Goal: Task Accomplishment & Management: Use online tool/utility

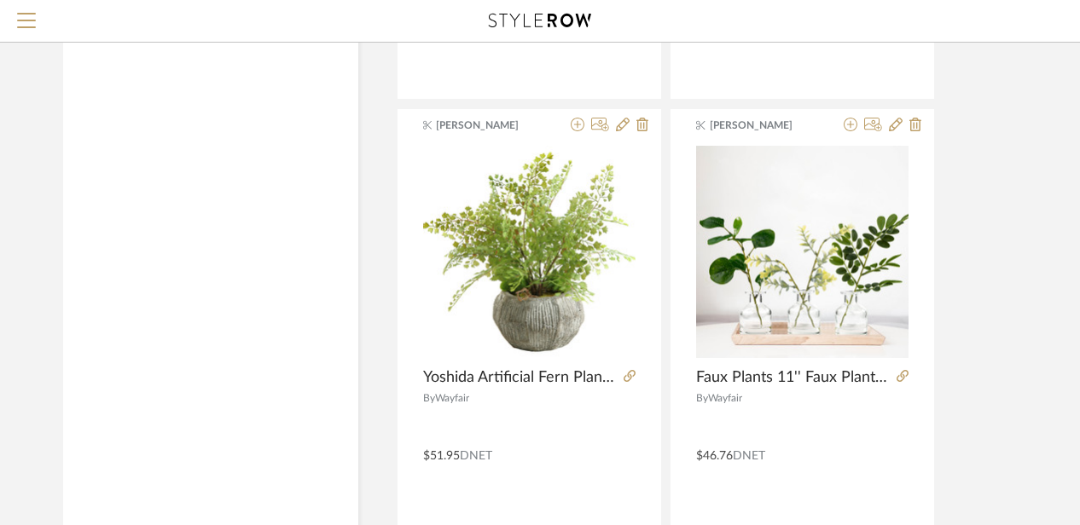
scroll to position [5000, 0]
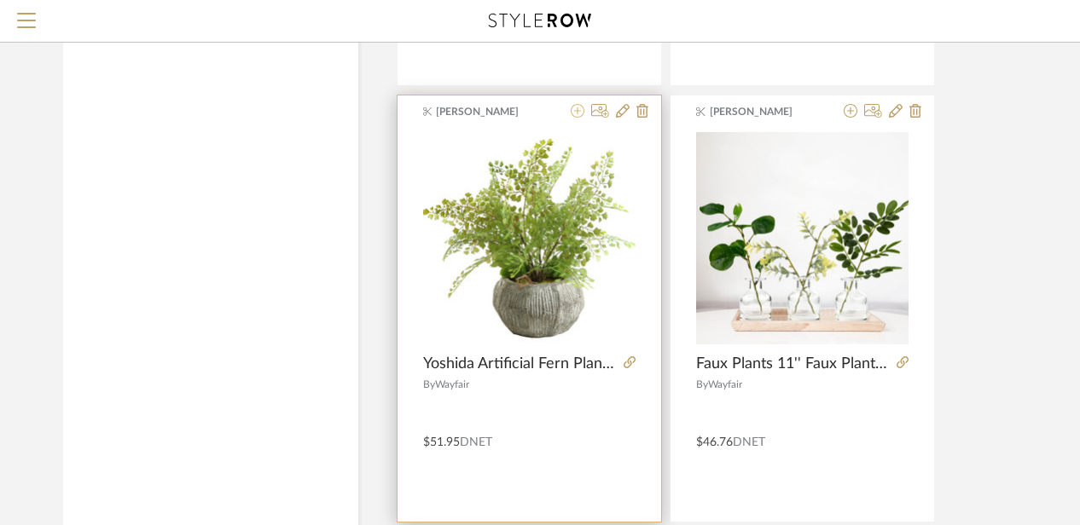
click at [578, 104] on icon at bounding box center [578, 111] width 14 height 14
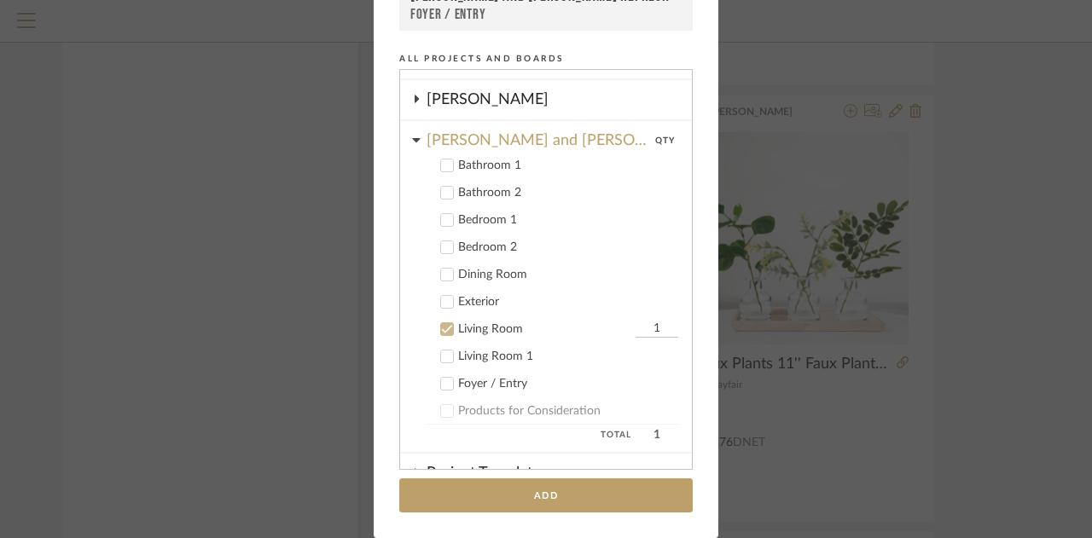
scroll to position [314, 0]
click at [442, 327] on icon at bounding box center [447, 331] width 12 height 12
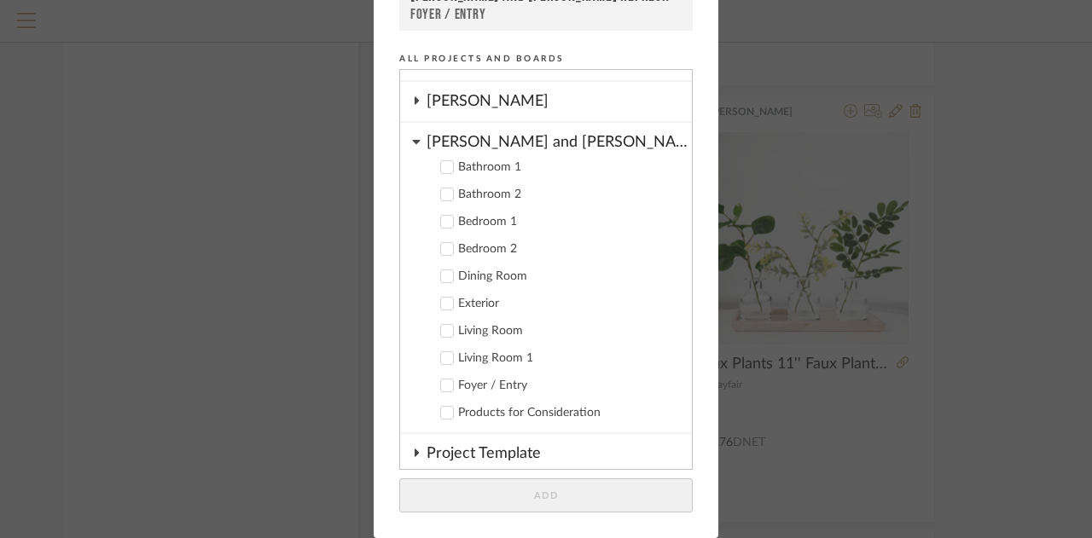
click at [416, 141] on cdk-nested-tree-node "[PERSON_NAME] and [PERSON_NAME] REFRESH Bathroom 1 Bathroom 2 Bedroom 1 Bedroom…" at bounding box center [546, 278] width 292 height 311
click at [412, 144] on icon at bounding box center [416, 142] width 9 height 14
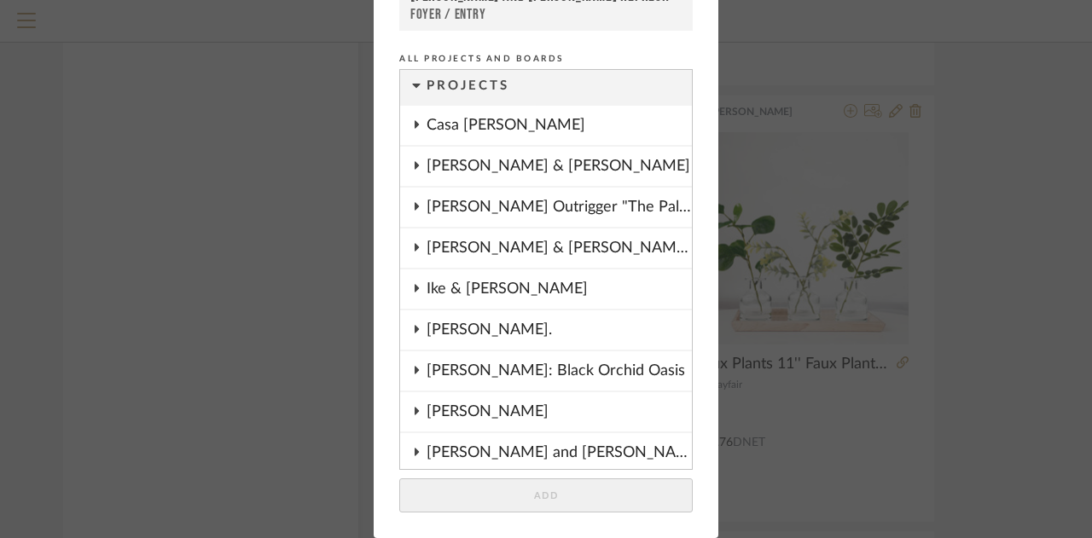
scroll to position [0, 0]
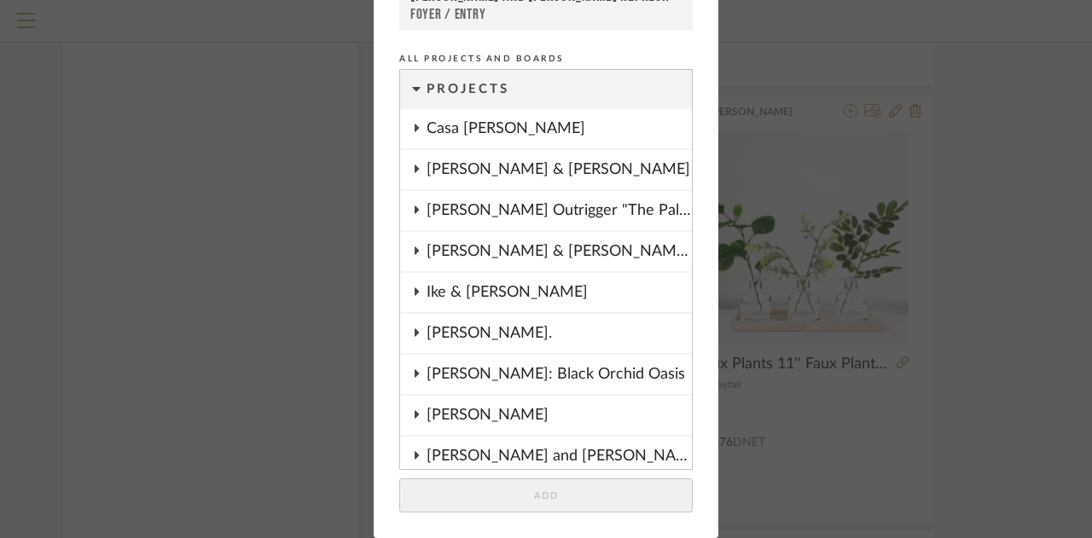
click at [415, 170] on icon at bounding box center [417, 169] width 4 height 8
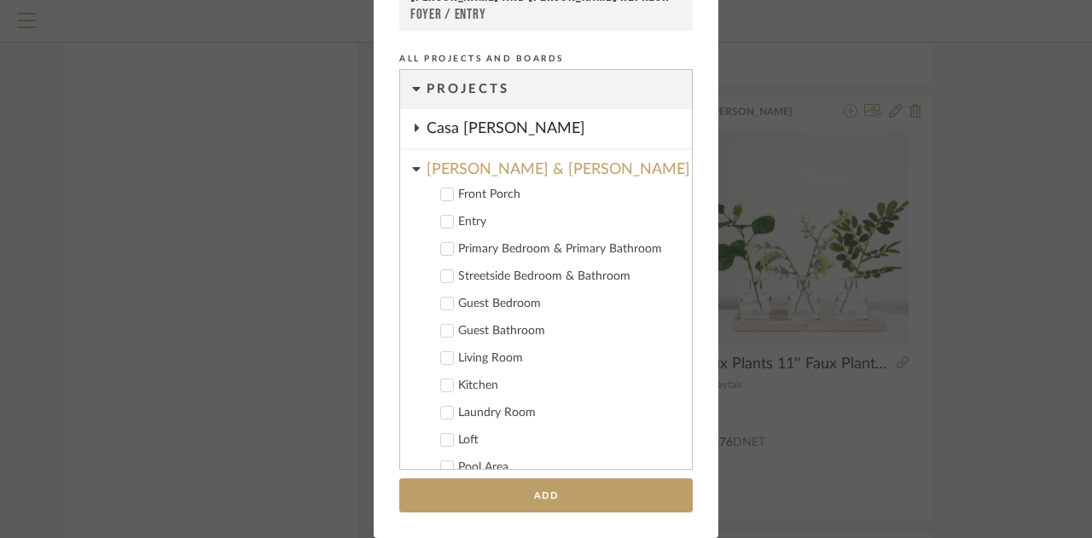
click at [442, 355] on icon at bounding box center [447, 358] width 12 height 12
click at [647, 363] on input "1" at bounding box center [656, 358] width 43 height 17
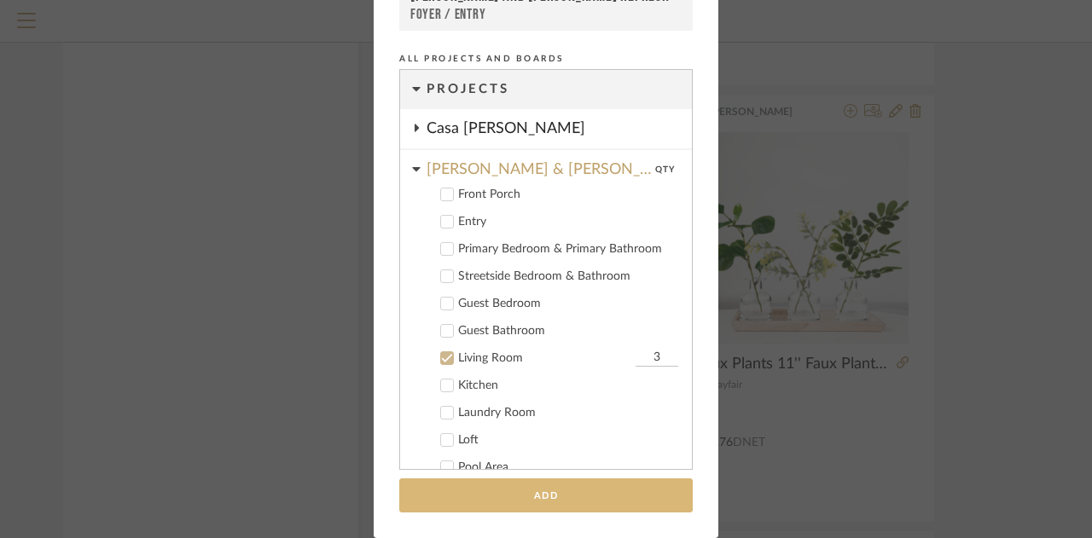
type input "3"
click at [582, 484] on button "Add" at bounding box center [545, 495] width 293 height 35
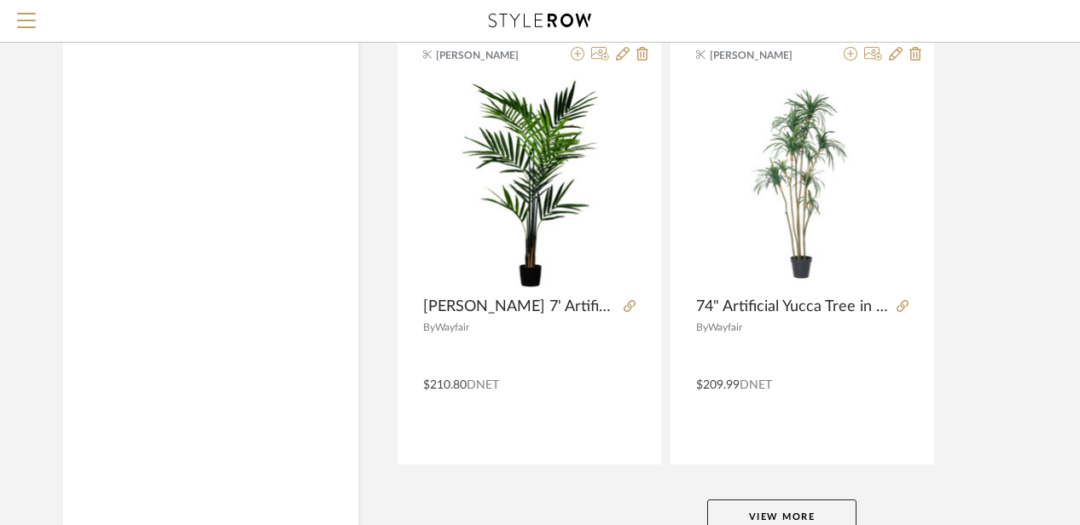
scroll to position [6479, 0]
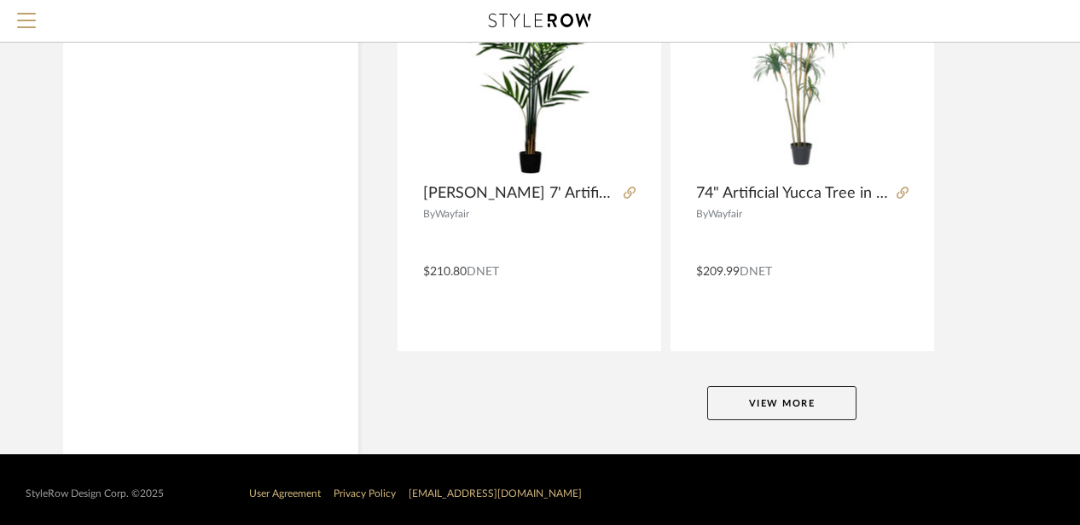
click at [788, 386] on button "View More" at bounding box center [781, 403] width 149 height 34
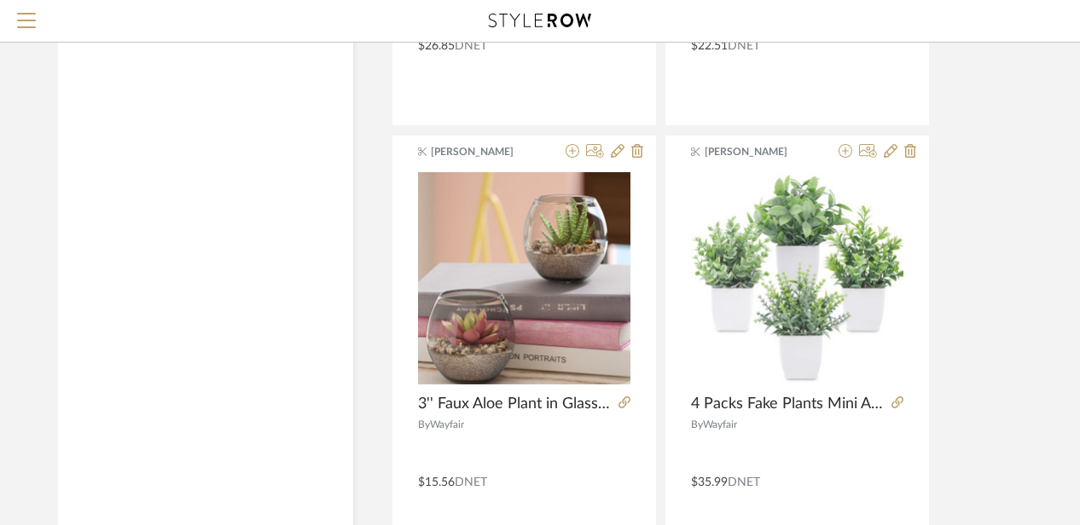
scroll to position [12801, 5]
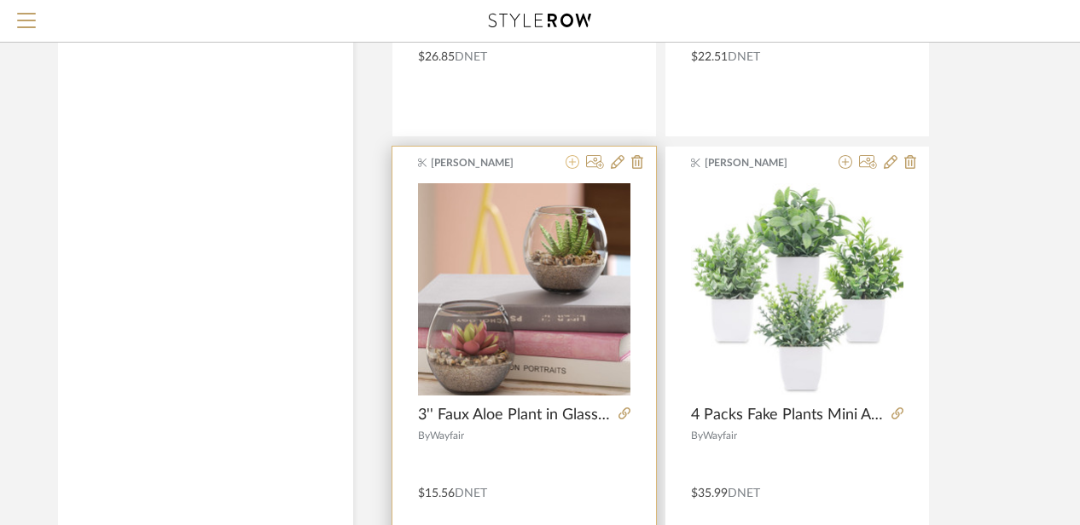
click at [574, 155] on icon at bounding box center [572, 162] width 14 height 14
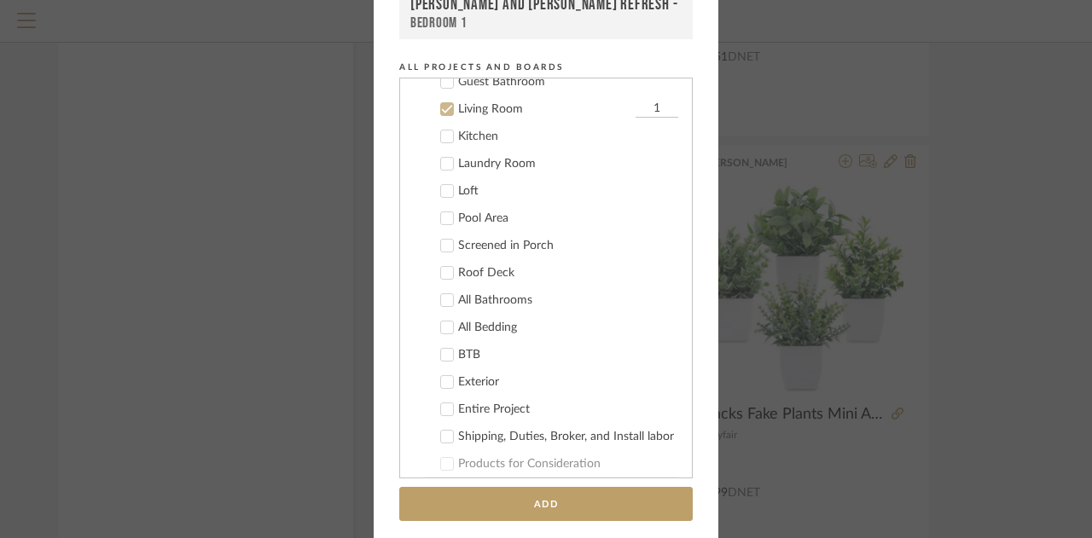
scroll to position [274, 0]
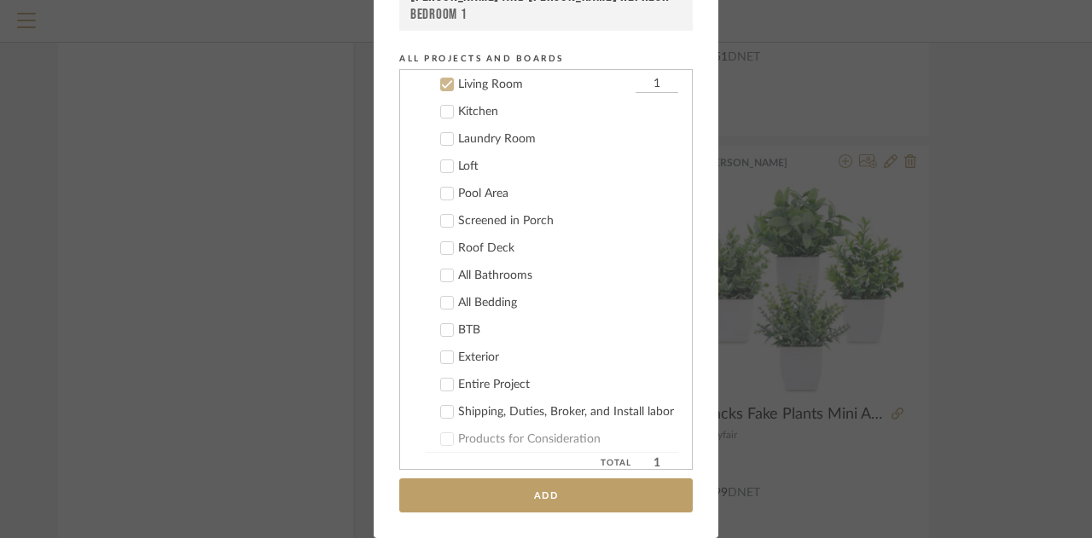
click at [644, 83] on input "1" at bounding box center [656, 84] width 43 height 17
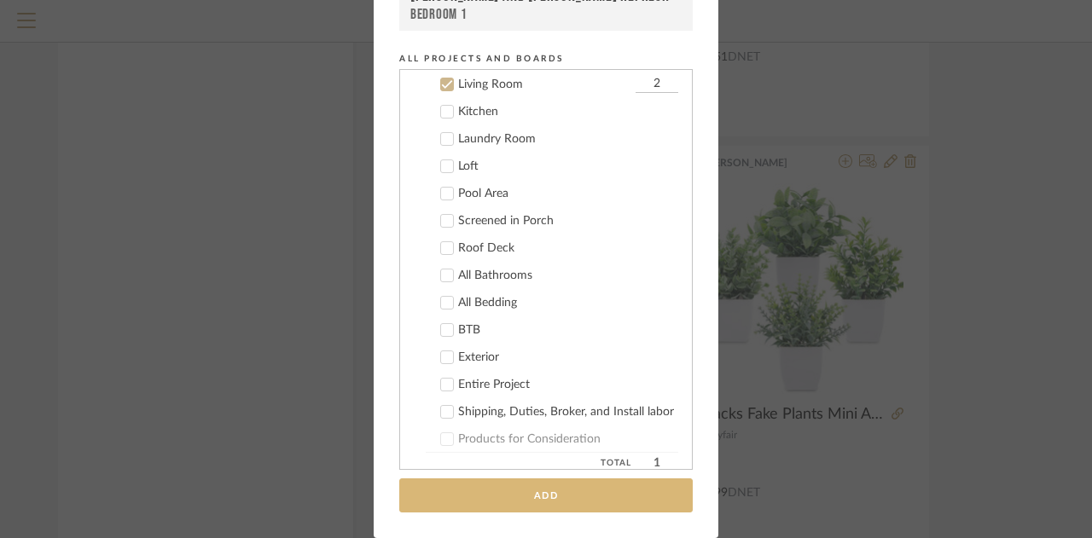
type input "2"
click at [544, 504] on button "Add" at bounding box center [545, 495] width 293 height 35
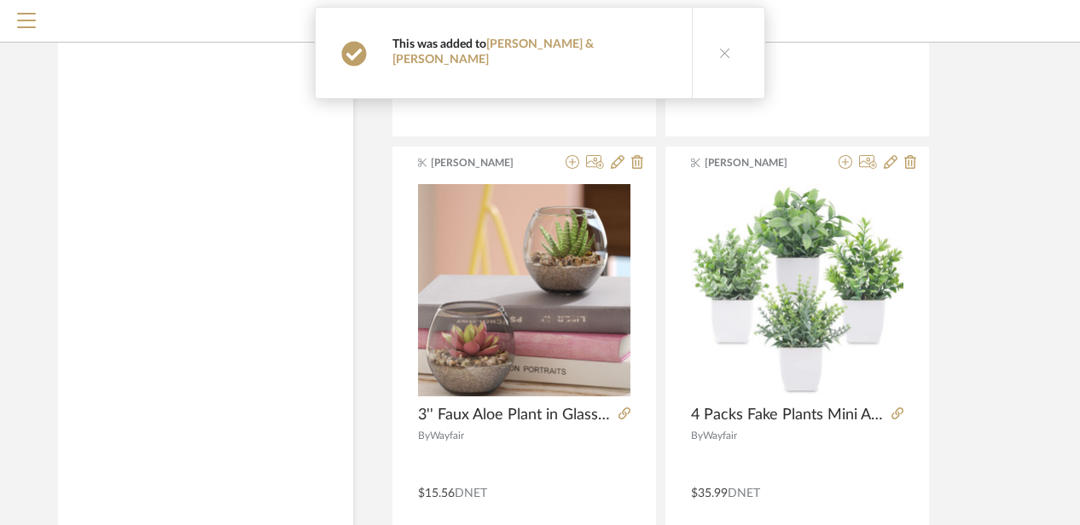
scroll to position [13014, 5]
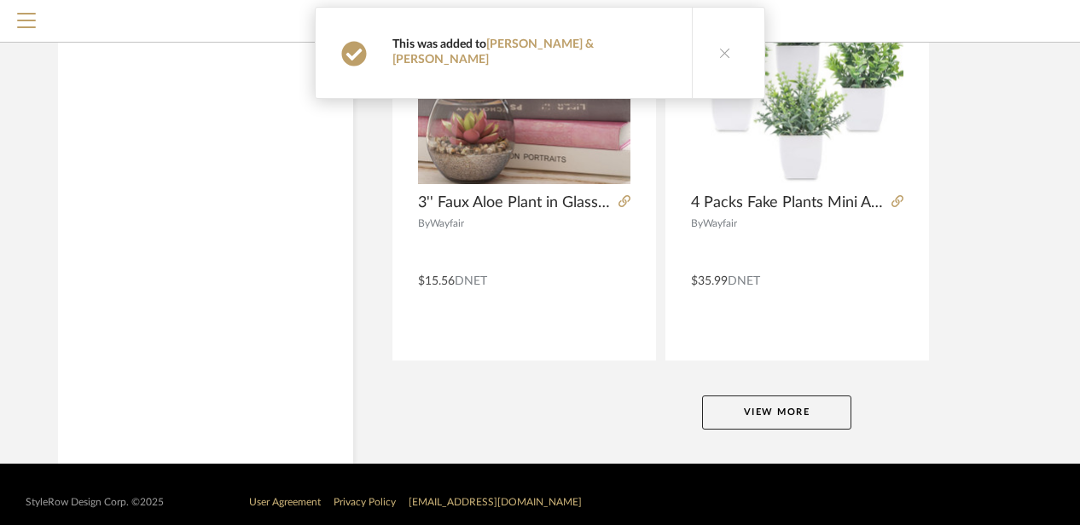
click at [791, 396] on button "View More" at bounding box center [776, 413] width 149 height 34
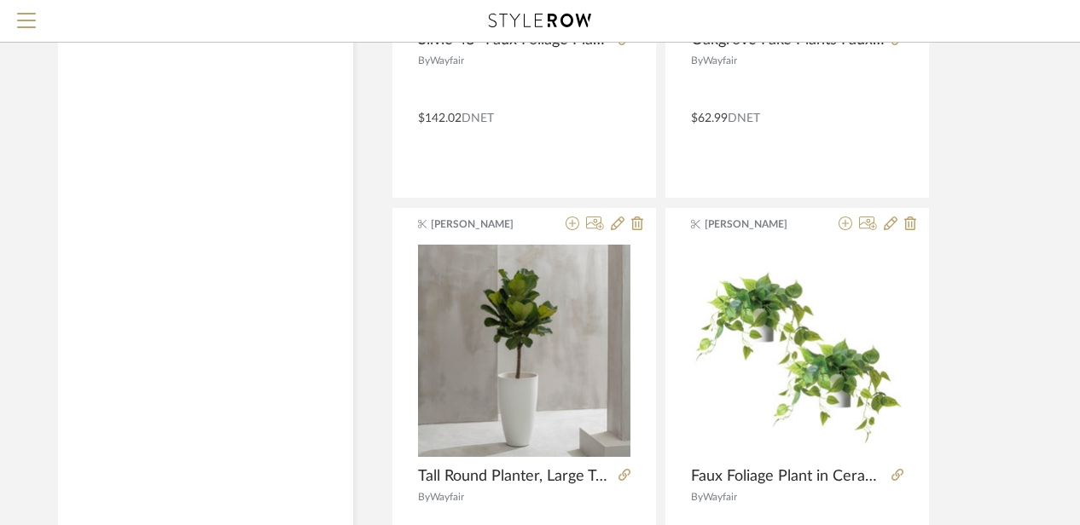
scroll to position [17234, 5]
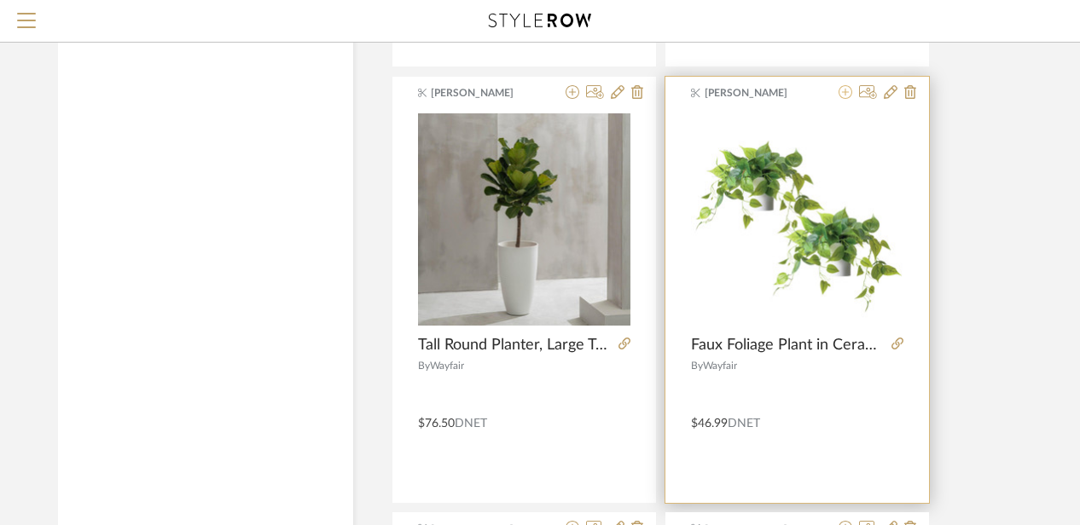
click at [849, 85] on icon at bounding box center [845, 92] width 14 height 14
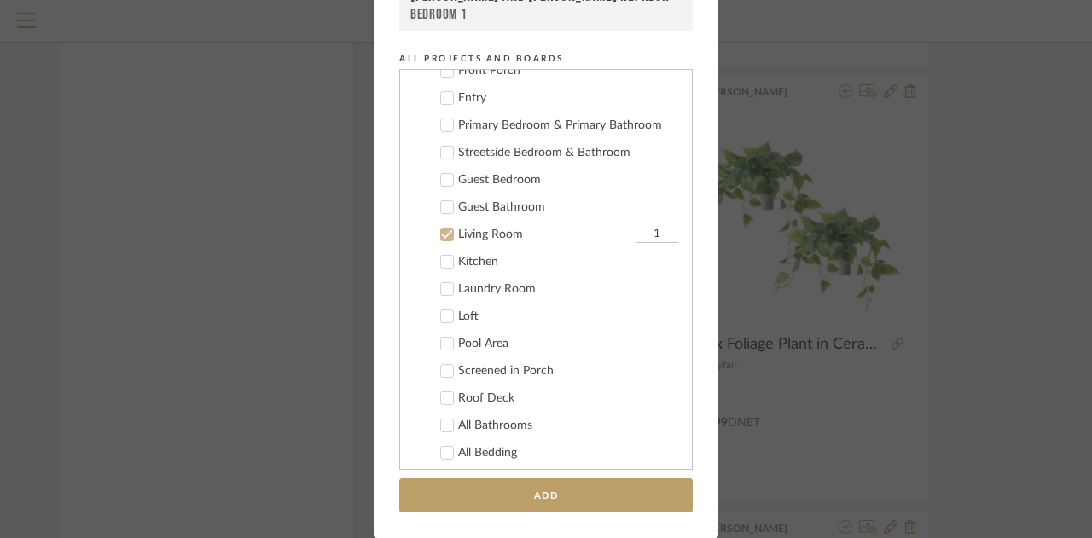
scroll to position [125, 0]
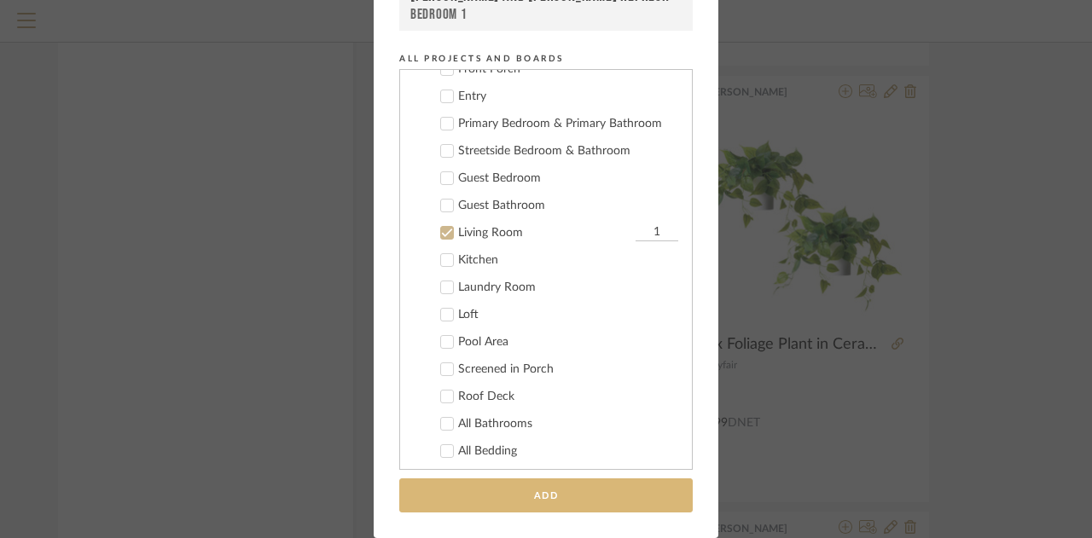
click at [519, 490] on button "Add" at bounding box center [545, 495] width 293 height 35
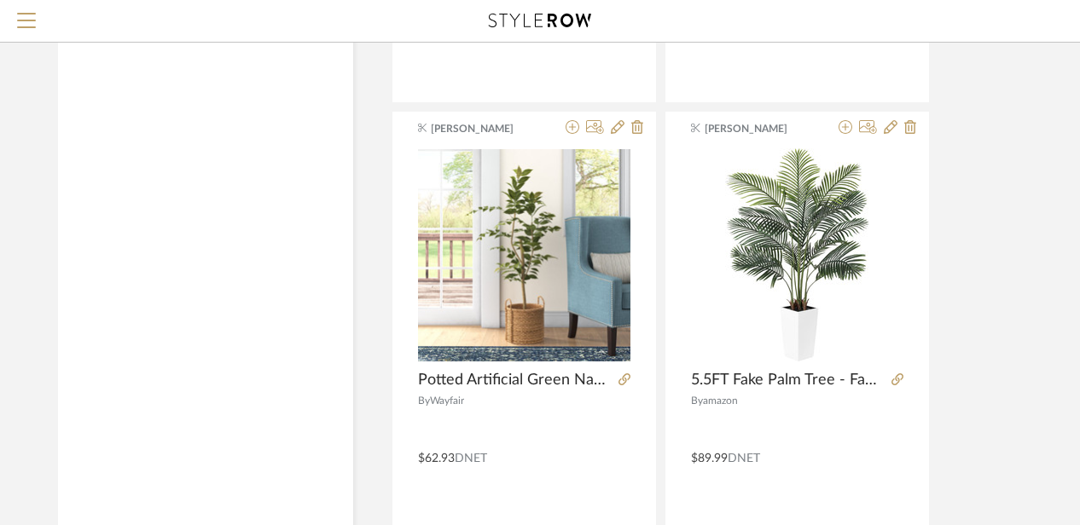
scroll to position [19549, 5]
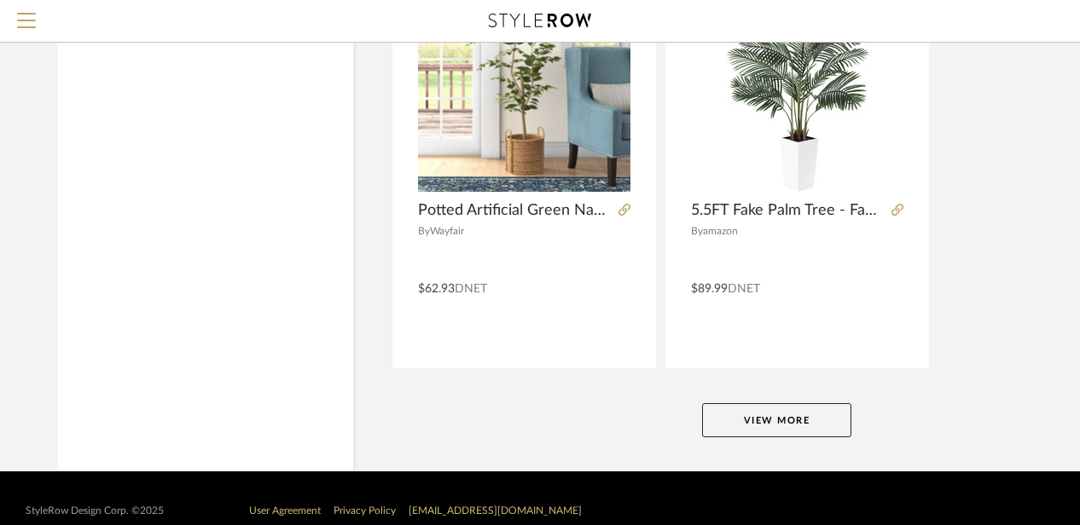
click at [729, 403] on button "View More" at bounding box center [776, 420] width 149 height 34
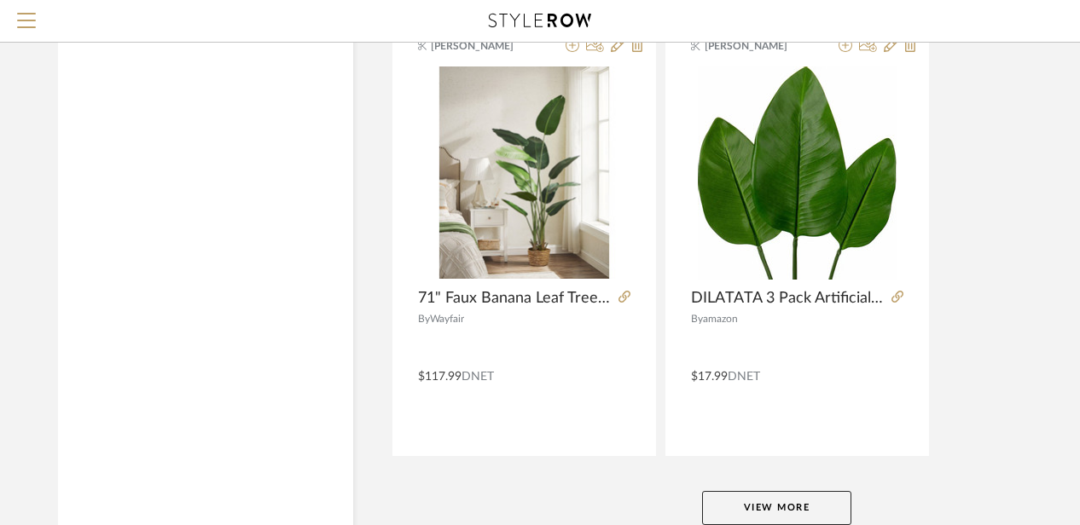
scroll to position [26084, 5]
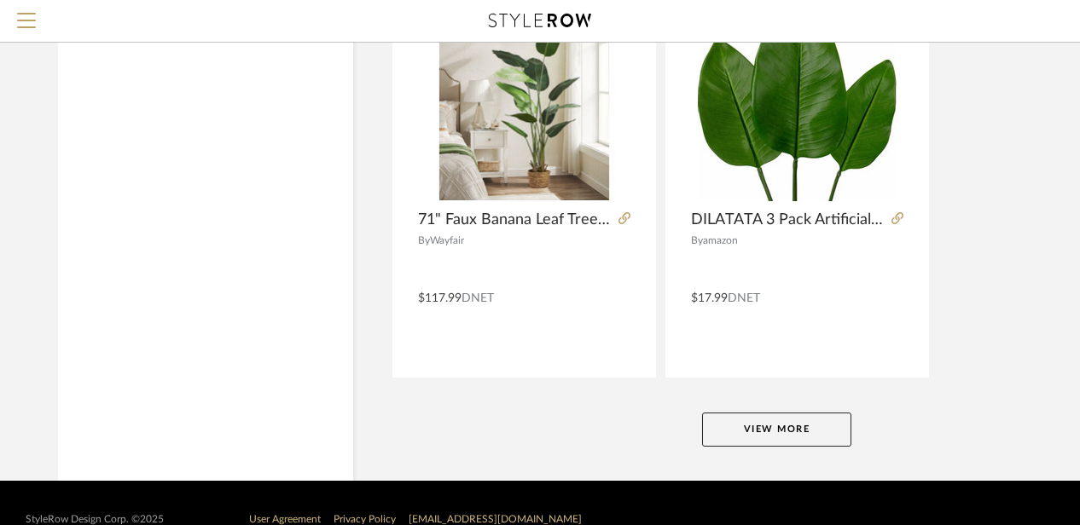
click at [741, 413] on button "View More" at bounding box center [776, 430] width 149 height 34
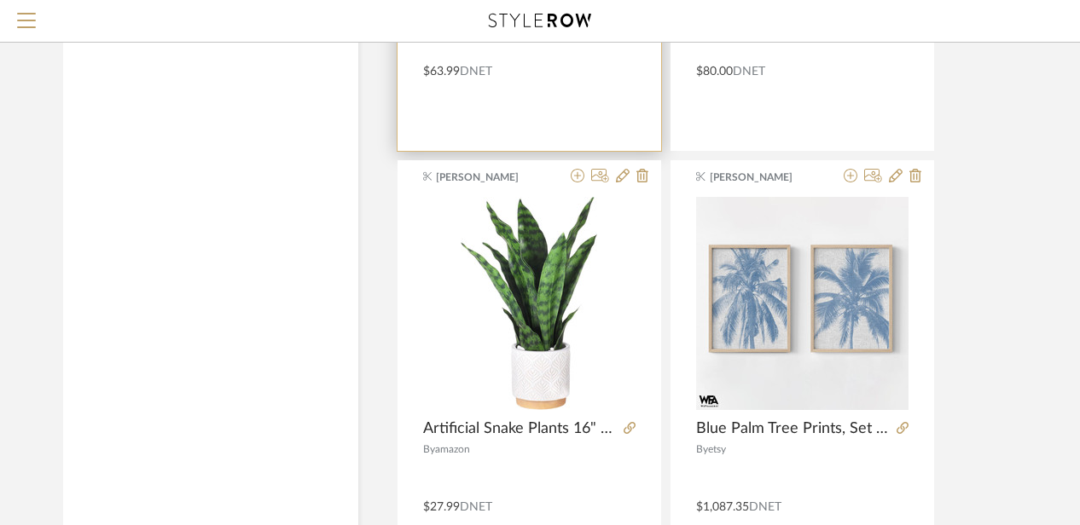
scroll to position [32620, 0]
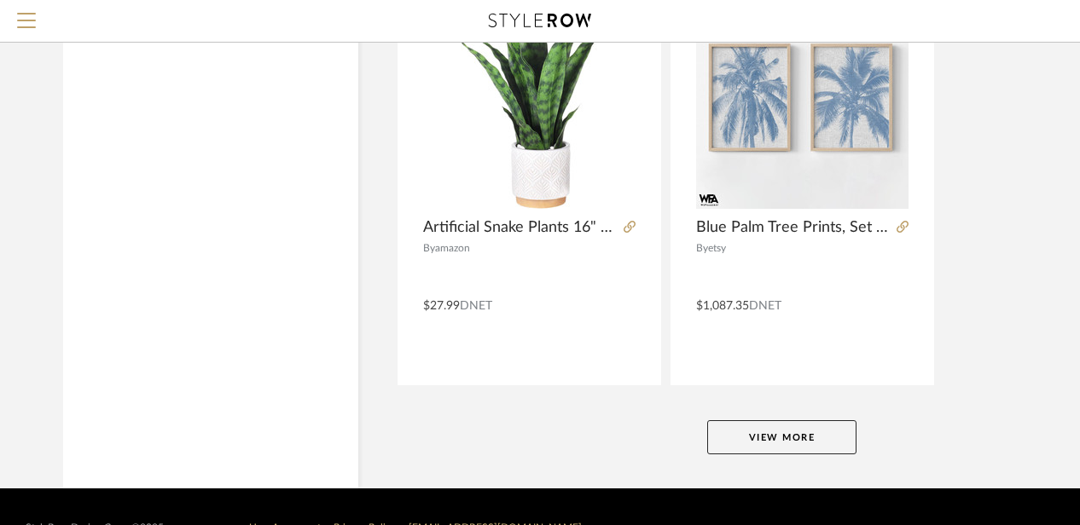
click at [750, 420] on button "View More" at bounding box center [781, 437] width 149 height 34
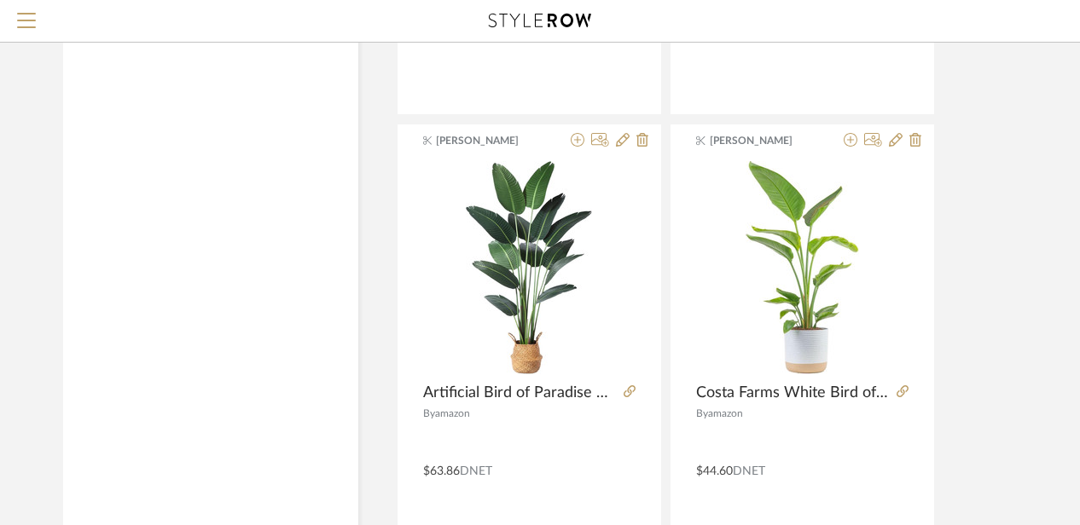
scroll to position [35512, 0]
